Goal: Navigation & Orientation: Find specific page/section

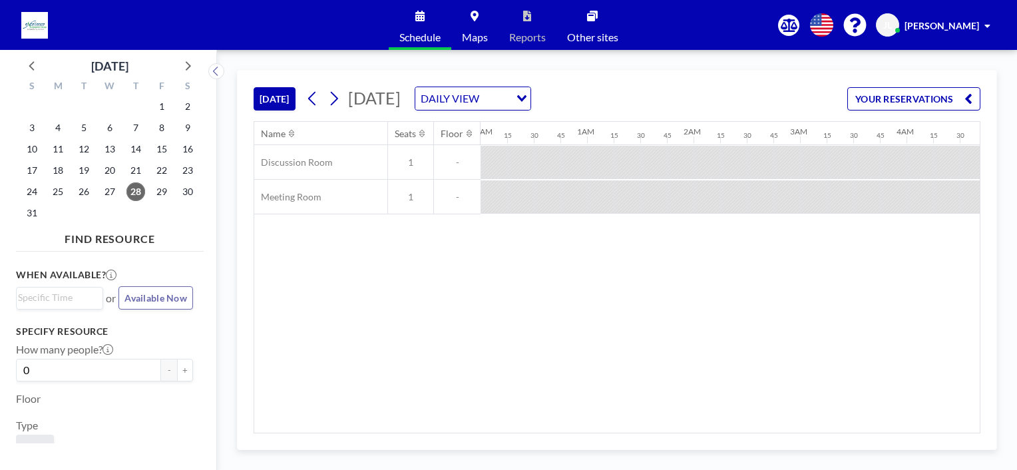
scroll to position [0, 1300]
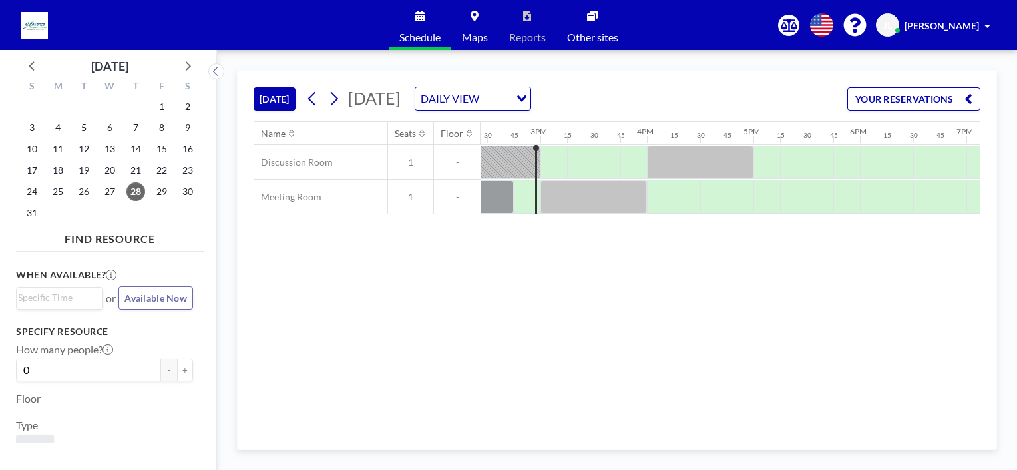
scroll to position [0, 1439]
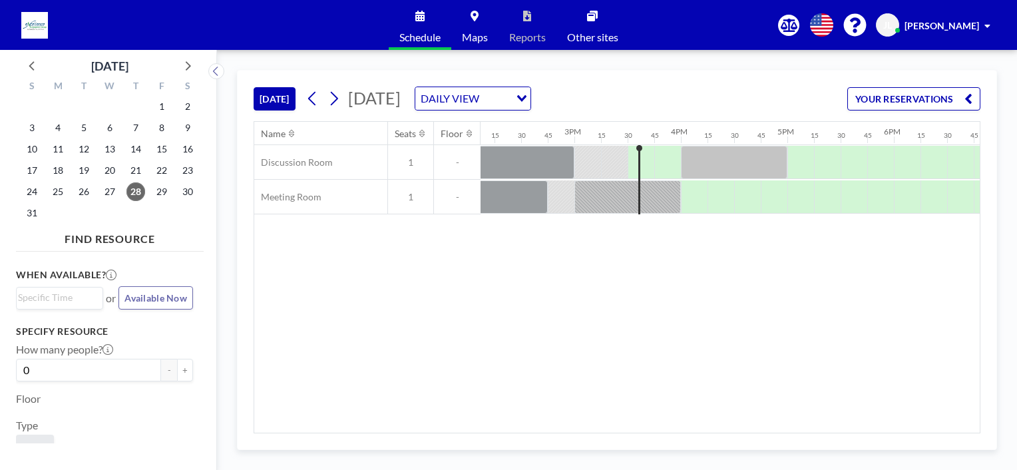
scroll to position [0, 1624]
